Goal: Check status: Check status

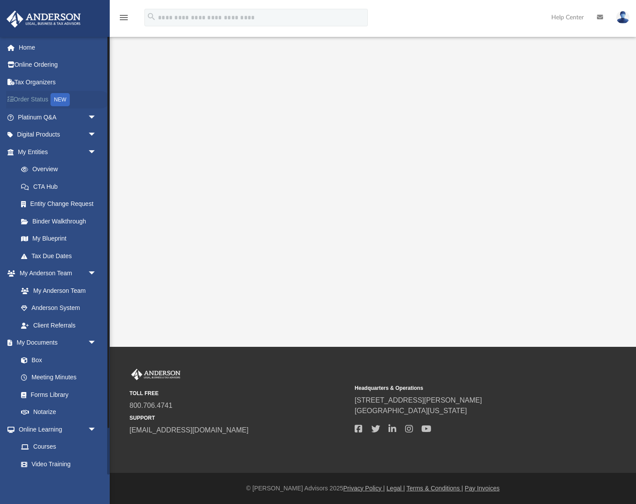
click at [29, 98] on link "Order Status NEW" at bounding box center [58, 100] width 104 height 18
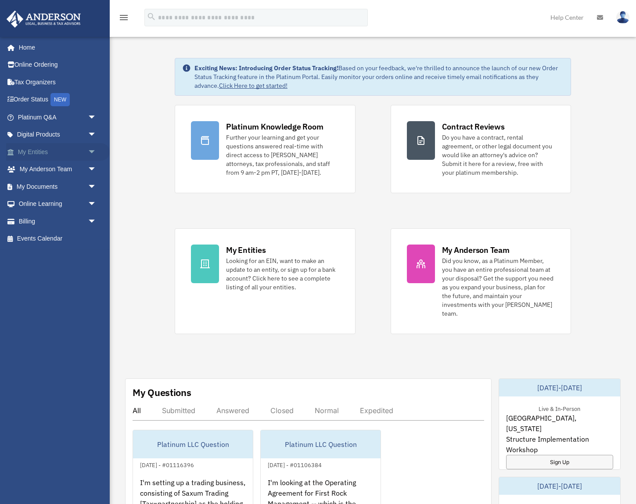
click at [35, 154] on link "My Entities arrow_drop_down" at bounding box center [58, 152] width 104 height 18
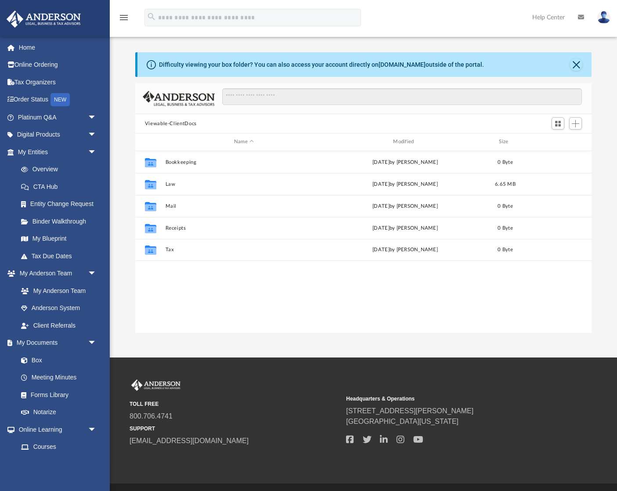
scroll to position [200, 456]
